Goal: Task Accomplishment & Management: Manage account settings

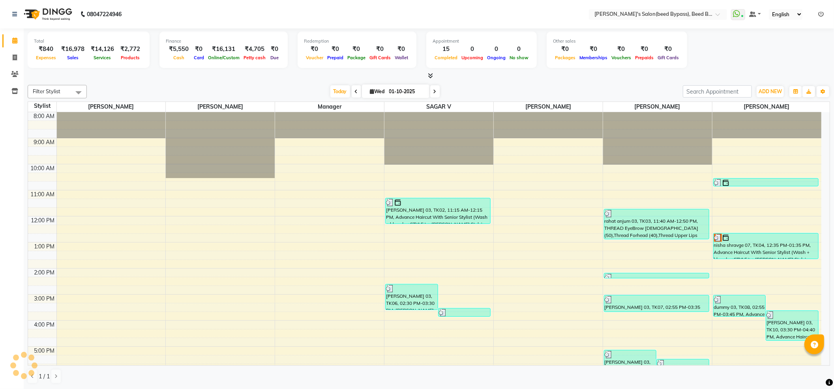
click at [193, 79] on div at bounding box center [429, 76] width 803 height 8
click at [788, 54] on div "Total ₹840 Expenses ₹16,978 Sales ₹14,126 Services ₹2,772 Products Finance ₹5,5…" at bounding box center [429, 51] width 803 height 39
click at [822, 14] on icon at bounding box center [821, 14] width 6 height 6
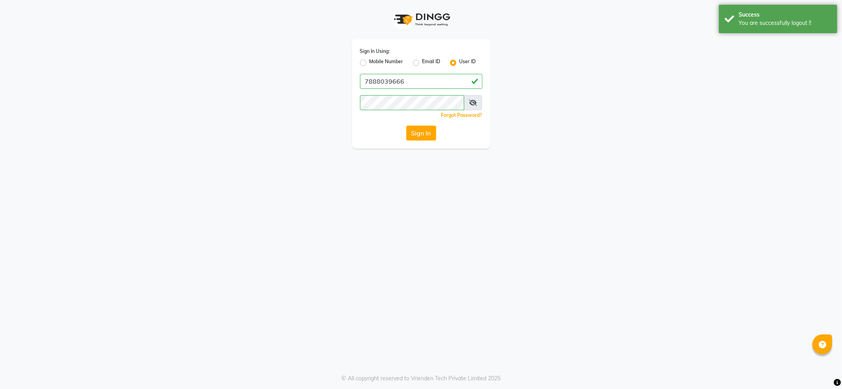
click at [386, 62] on label "Mobile Number" at bounding box center [387, 62] width 34 height 9
click at [375, 62] on input "Mobile Number" at bounding box center [372, 60] width 5 height 5
radio input "true"
radio input "false"
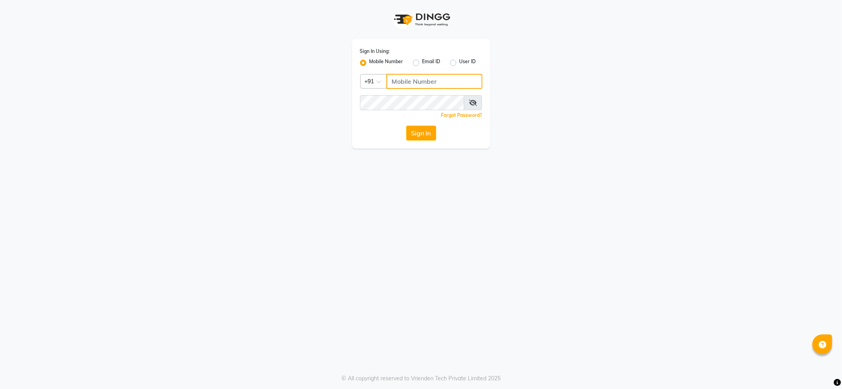
click at [415, 80] on input "Username" at bounding box center [435, 81] width 96 height 15
type input "7888059666"
click at [429, 141] on button "Sign In" at bounding box center [421, 133] width 30 height 15
